Goal: Register for event/course

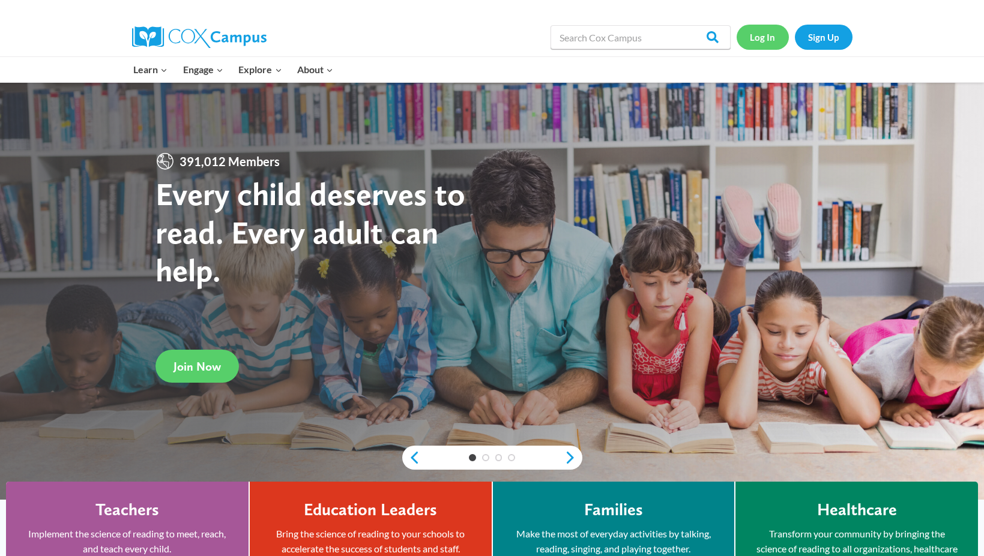
click at [771, 45] on link "Log In" at bounding box center [762, 37] width 52 height 25
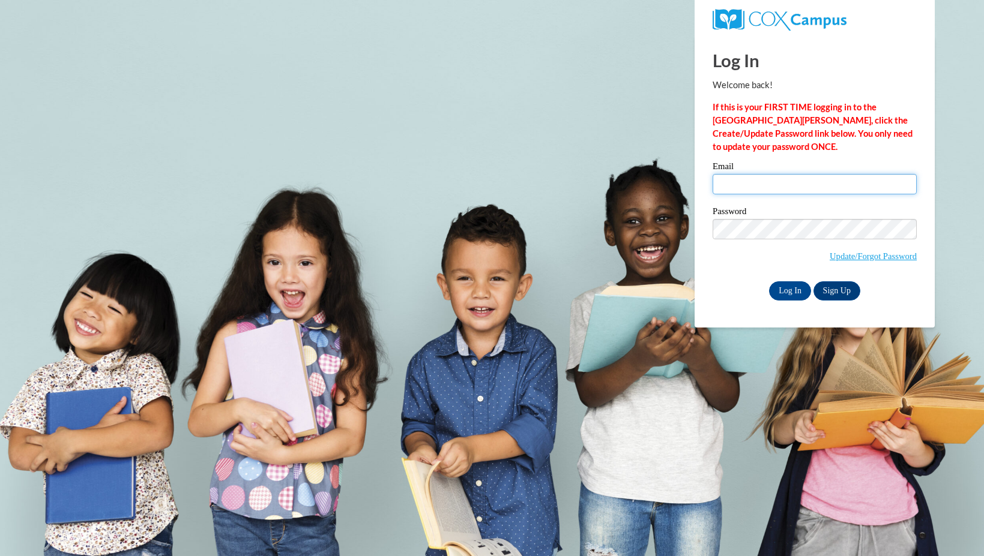
click at [757, 185] on input "Email" at bounding box center [814, 184] width 204 height 20
type input "daniella.wright@students.cau.edu"
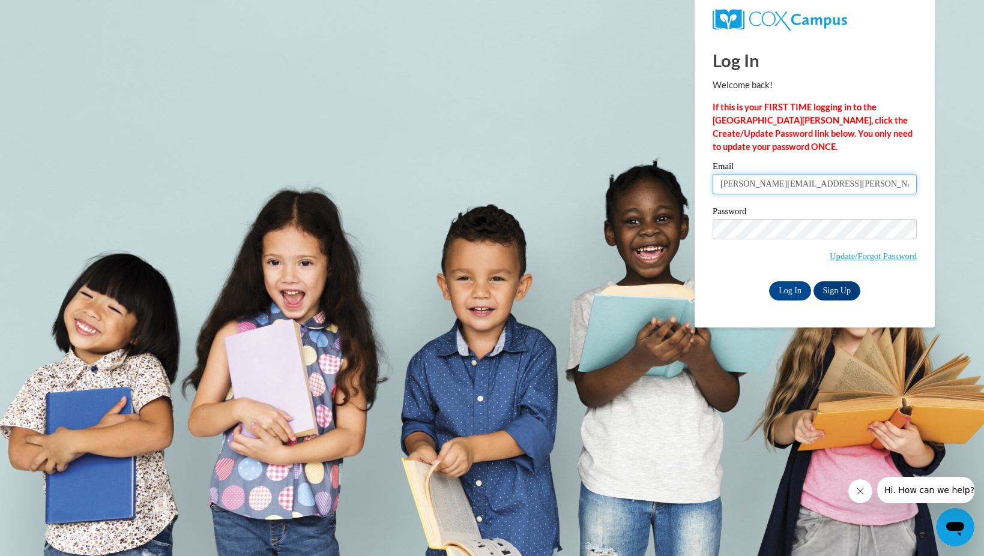
click at [769, 282] on input "Log In" at bounding box center [790, 291] width 42 height 19
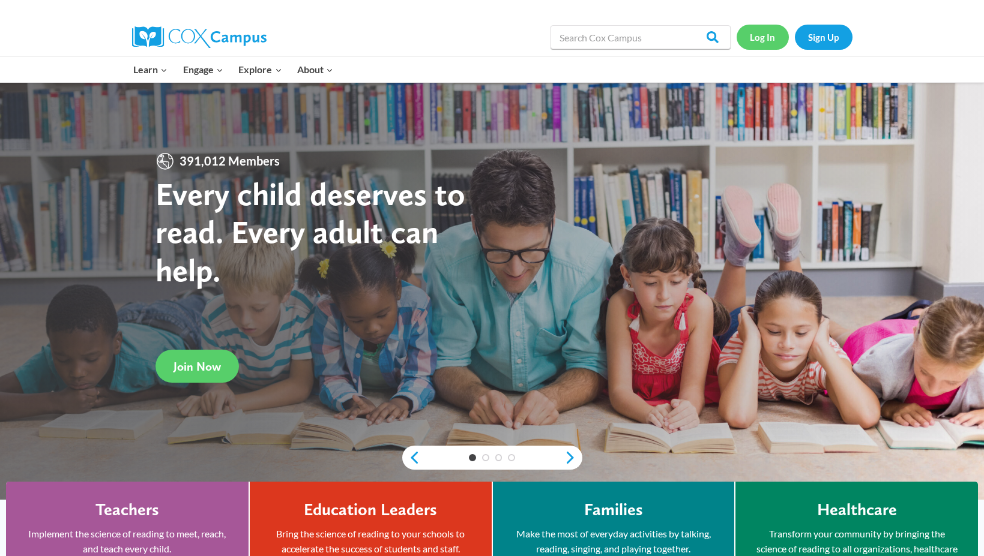
click at [766, 34] on link "Log In" at bounding box center [762, 37] width 52 height 25
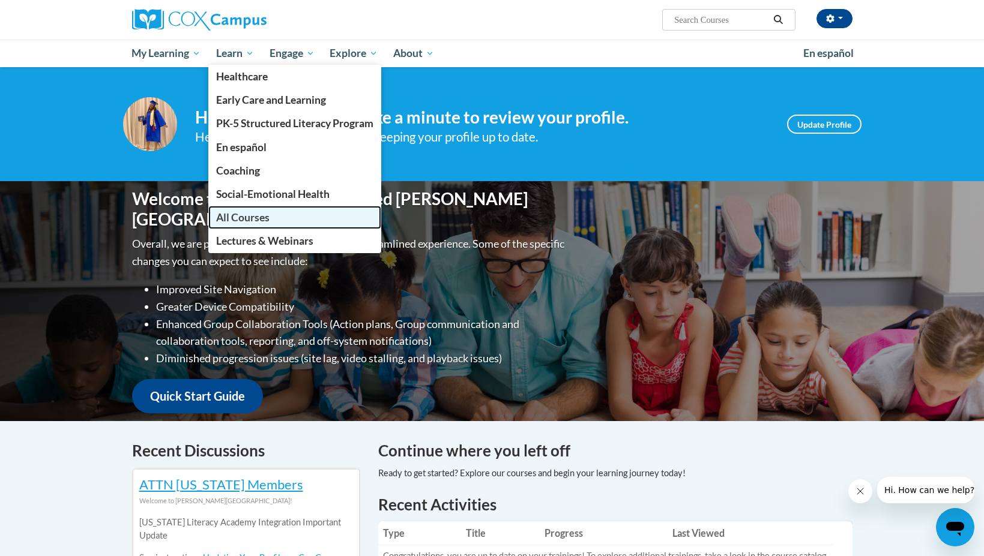
click at [277, 225] on link "All Courses" at bounding box center [294, 217] width 173 height 23
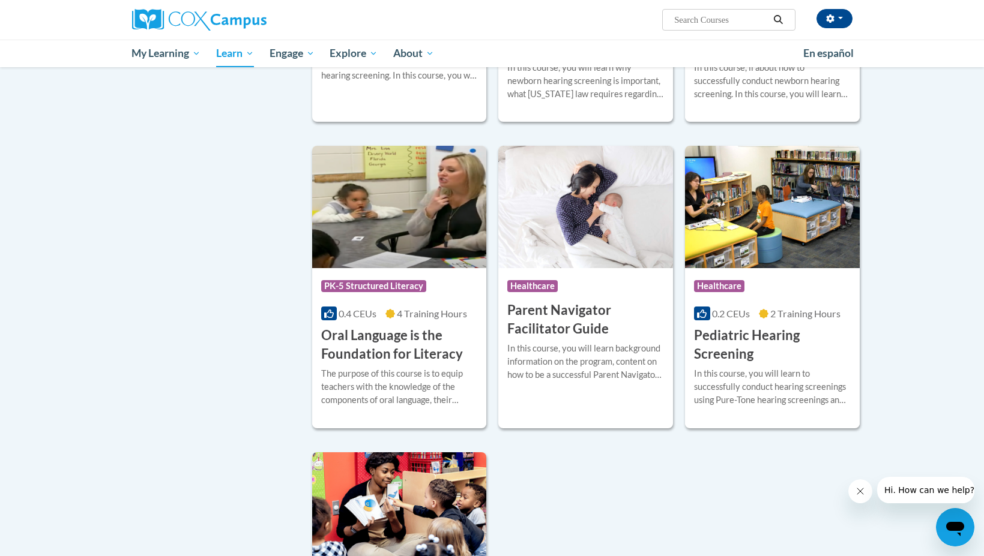
scroll to position [2336, 0]
click at [429, 253] on img at bounding box center [399, 206] width 175 height 122
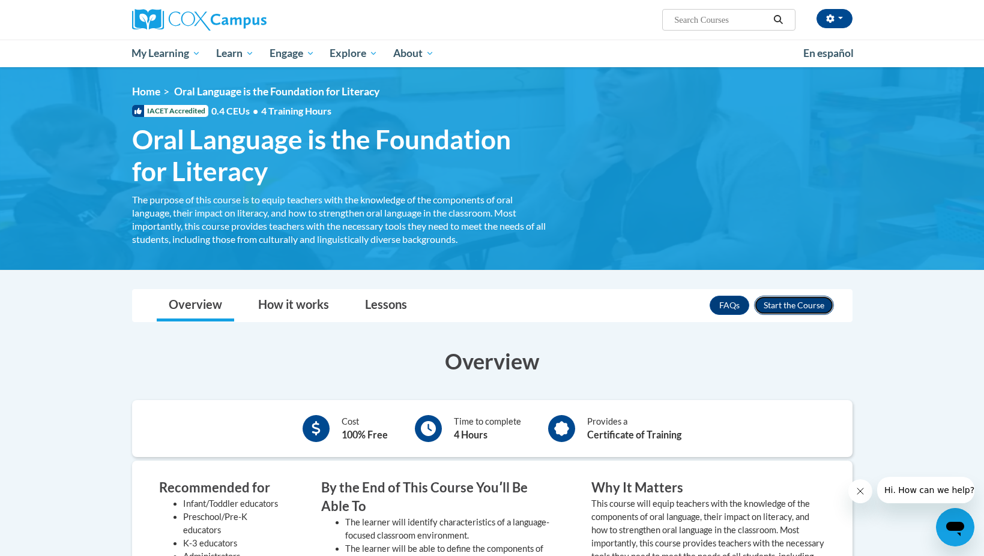
click at [784, 302] on button "Enroll" at bounding box center [794, 305] width 80 height 19
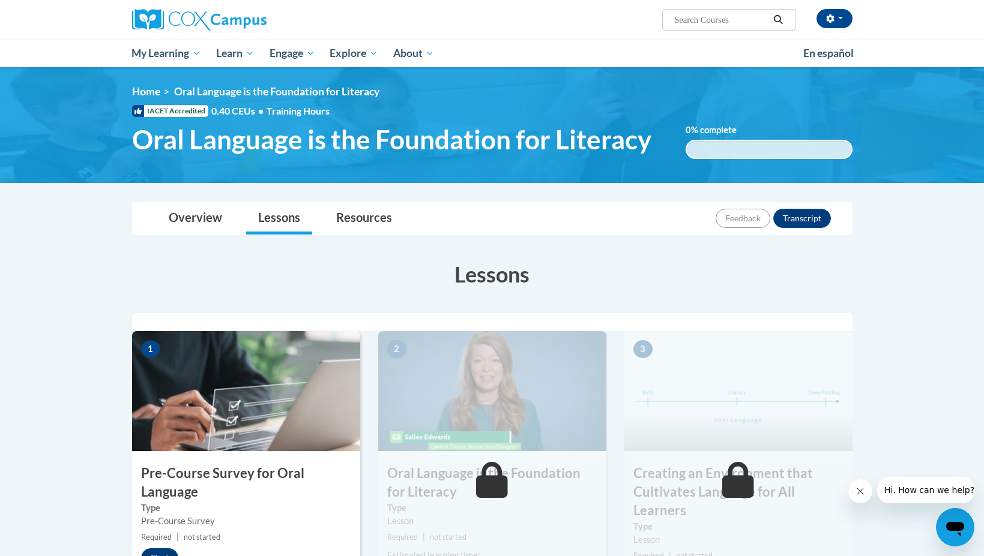
click at [233, 442] on img at bounding box center [246, 391] width 228 height 120
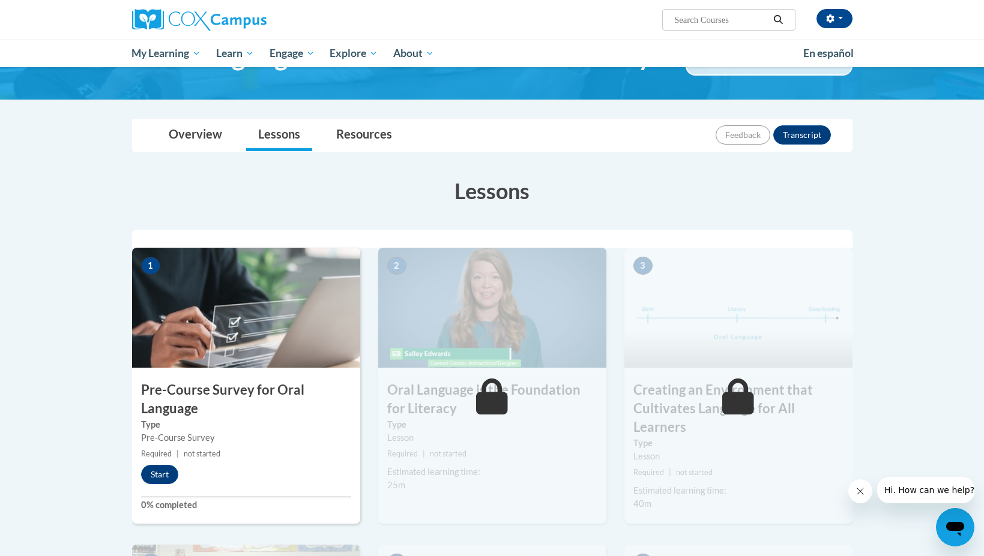
scroll to position [103, 0]
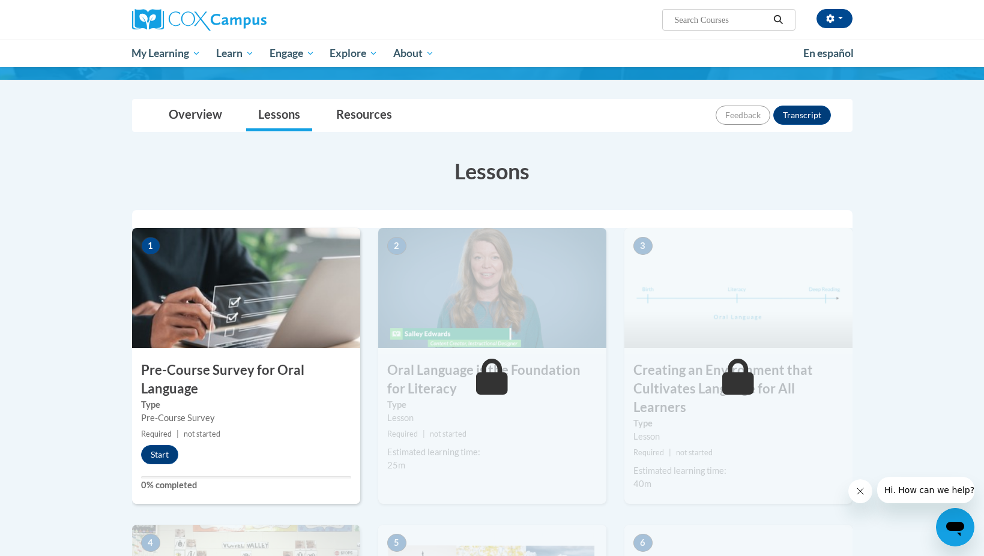
click at [159, 445] on div "1 Pre-Course Survey for Oral Language Type Pre-Course Survey Required | not sta…" at bounding box center [246, 366] width 228 height 276
click at [158, 454] on button "Start" at bounding box center [159, 454] width 37 height 19
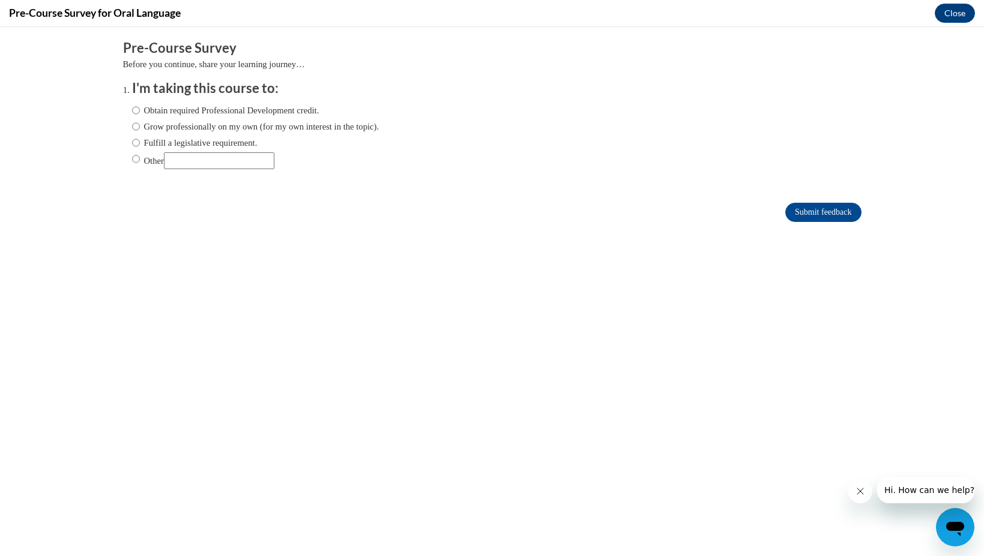
scroll to position [0, 0]
click at [139, 128] on input "Grow professionally on my own (for my own interest in the topic)." at bounding box center [136, 126] width 8 height 13
radio input "true"
click at [847, 212] on input "Submit feedback" at bounding box center [823, 212] width 76 height 19
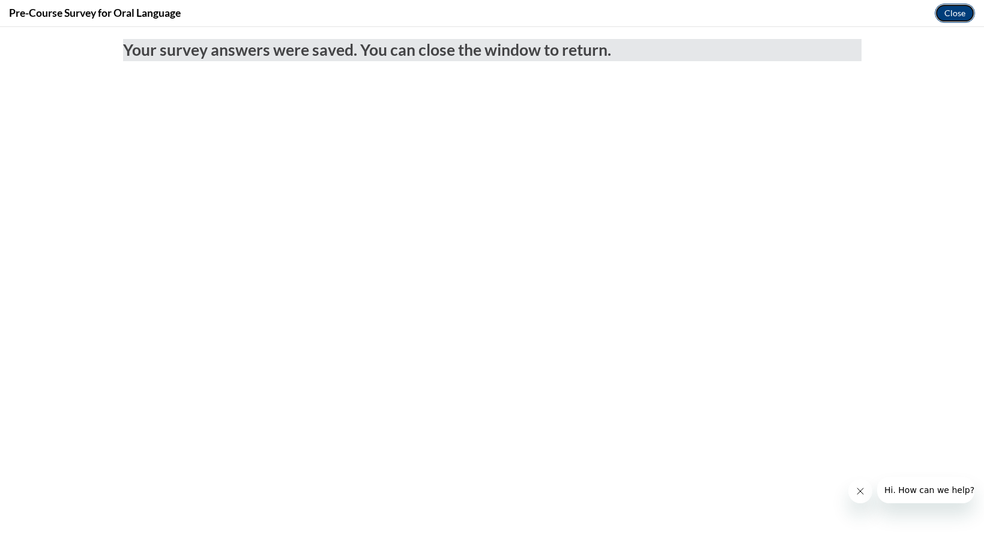
click at [947, 14] on button "Close" at bounding box center [955, 13] width 40 height 19
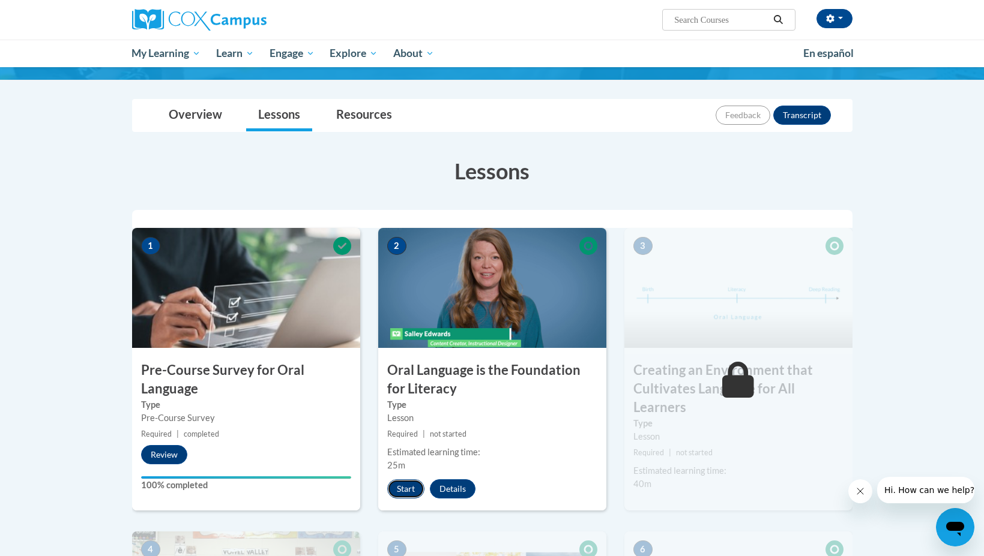
click at [409, 490] on button "Start" at bounding box center [405, 489] width 37 height 19
